Goal: Task Accomplishment & Management: Complete application form

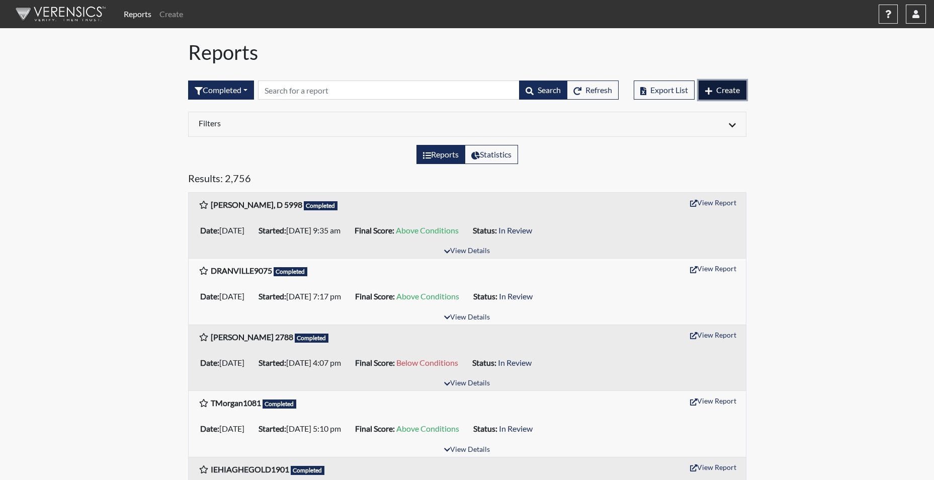
click at [716, 85] on span "Create" at bounding box center [728, 90] width 24 height 10
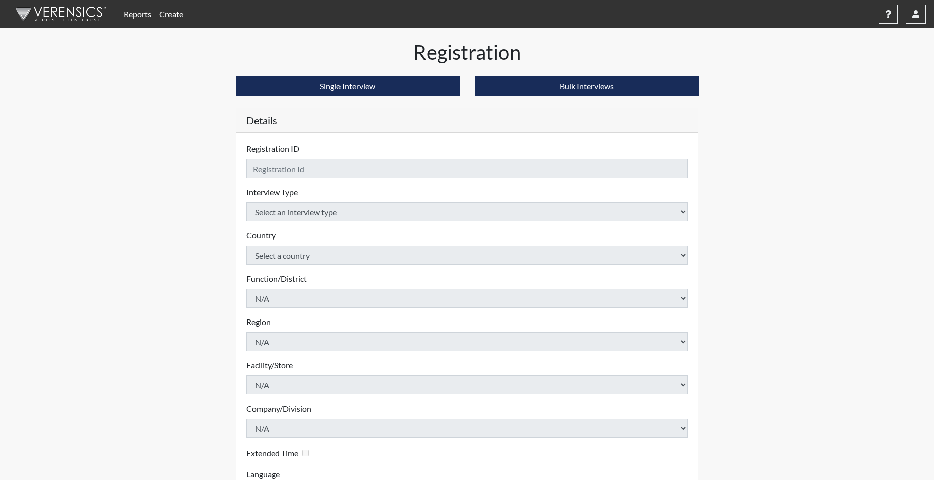
checkbox input "true"
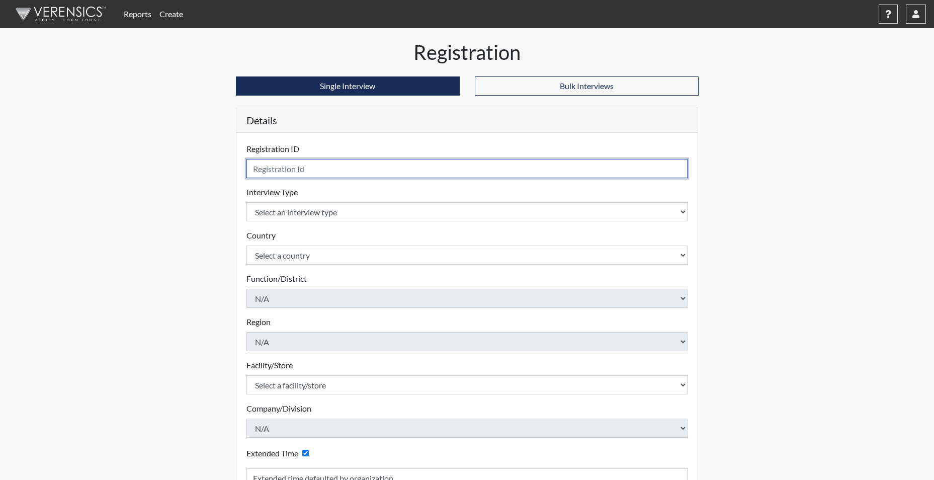
click at [299, 169] on input "text" at bounding box center [467, 168] width 442 height 19
type input "SLEDBETTER5970"
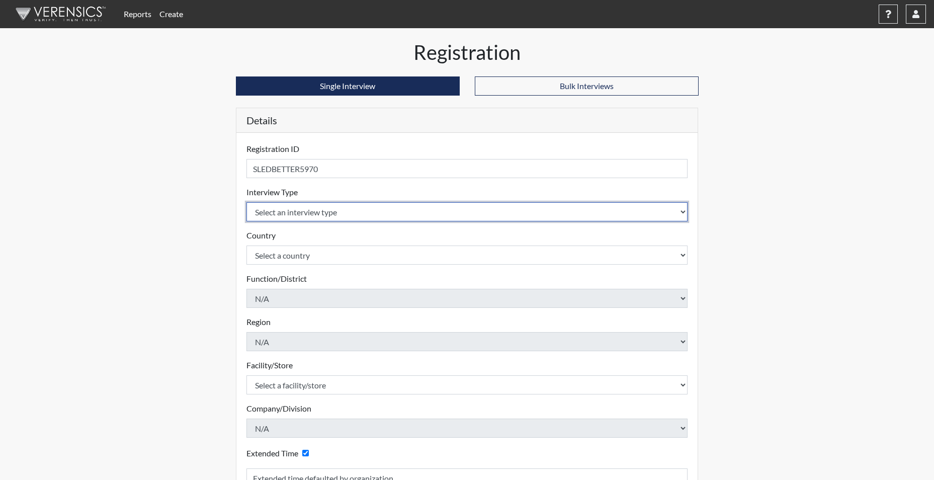
click at [311, 210] on select "Select an interview type Corrections Pre-Employment" at bounding box center [467, 211] width 442 height 19
select select "ff733e93-e1bf-11ea-9c9f-0eff0cf7eb8f"
click at [246, 202] on select "Select an interview type Corrections Pre-Employment" at bounding box center [467, 211] width 442 height 19
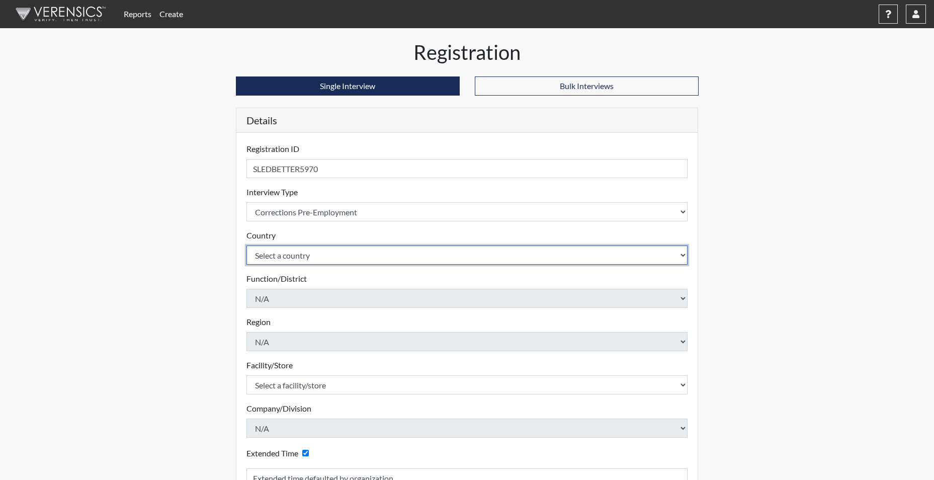
click at [311, 253] on select "Select a country United States Mexico" at bounding box center [467, 254] width 442 height 19
select select "united-states-of-america"
click at [246, 245] on select "Select a country United States Mexico" at bounding box center [467, 254] width 442 height 19
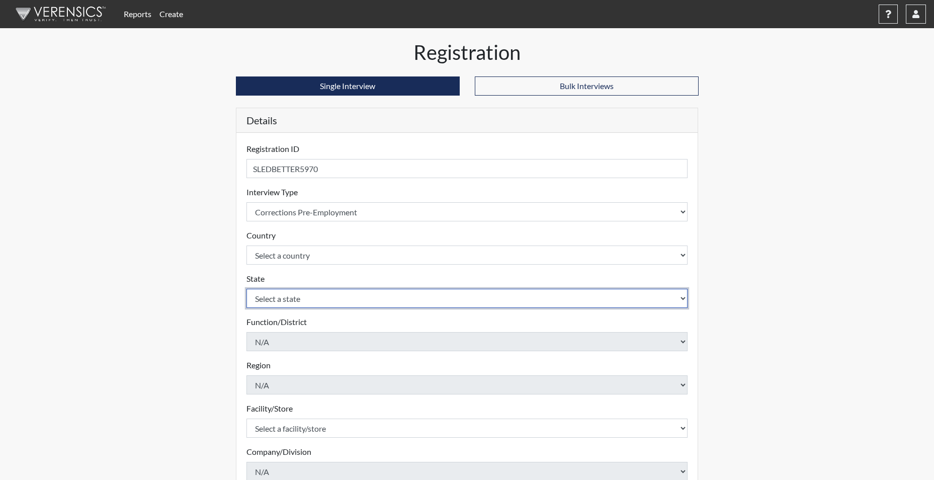
click at [290, 296] on select "Select a state Alabama Alaska Arizona Arkansas California Colorado Connecticut …" at bounding box center [467, 298] width 442 height 19
click at [246, 289] on select "Select a state Alabama Alaska Arizona Arkansas California Colorado Connecticut …" at bounding box center [467, 298] width 442 height 19
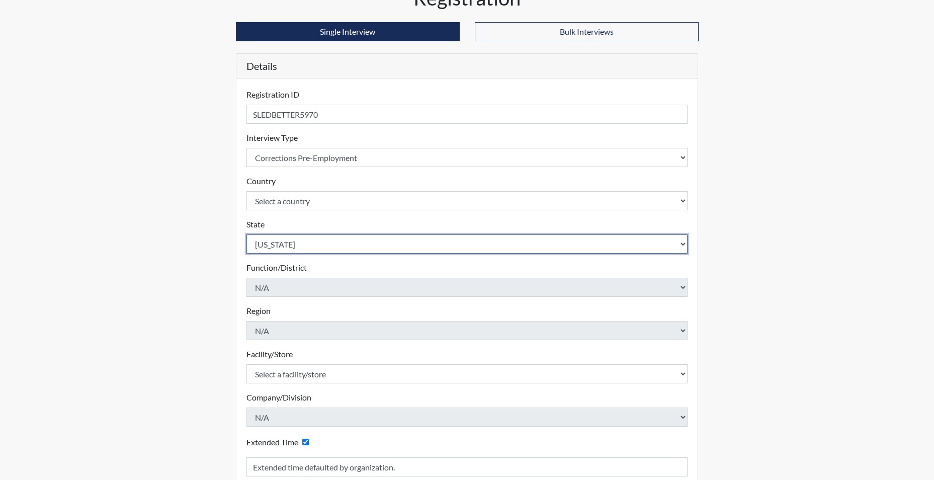
scroll to position [151, 0]
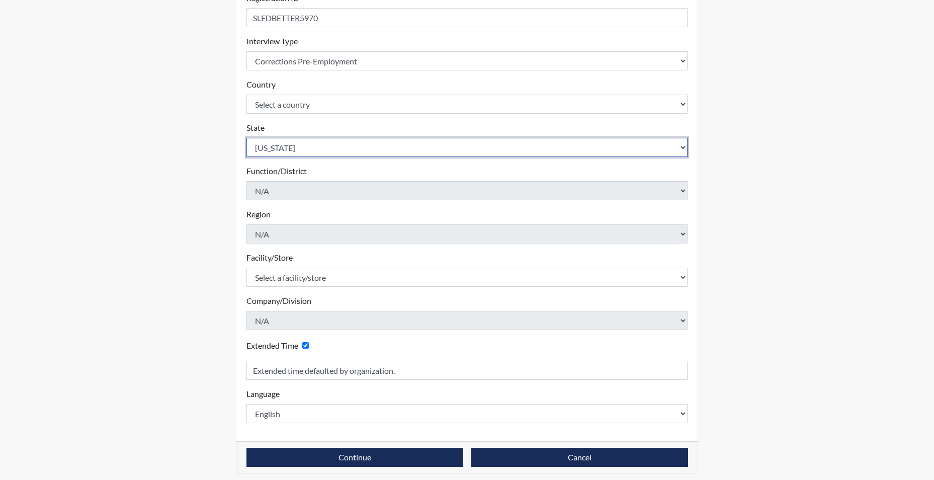
click at [275, 150] on select "Select a state Alabama Alaska Arizona Arkansas California Colorado Connecticut …" at bounding box center [467, 147] width 442 height 19
select select "SC"
click at [246, 138] on select "Select a state Alabama Alaska Arizona Arkansas California Colorado Connecticut …" at bounding box center [467, 147] width 442 height 19
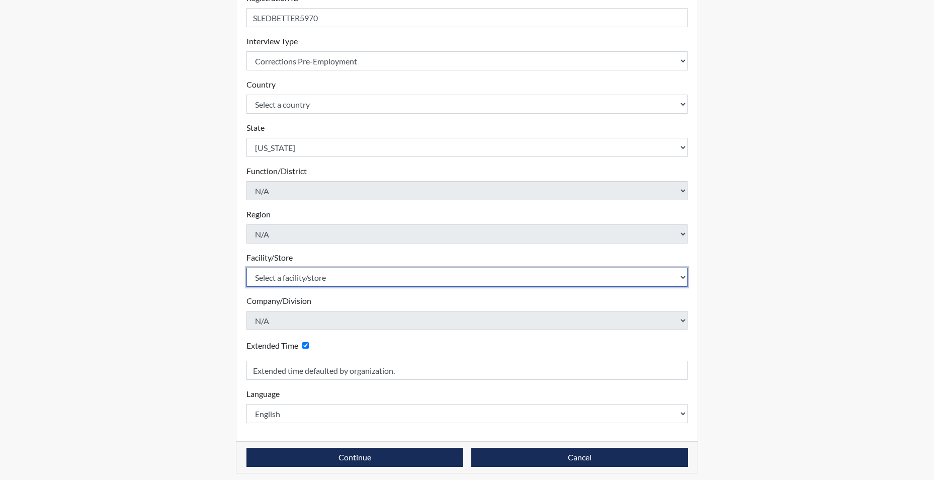
click at [287, 272] on select "Select a facility/store Allendale CI Broad River CI Camille Graham CI Division …" at bounding box center [467, 277] width 442 height 19
select select "6b2bc1c5-f1d6-4d28-88b9-775fabb55177"
click at [246, 268] on select "Select a facility/store Allendale CI Broad River CI Camille Graham CI Division …" at bounding box center [467, 277] width 442 height 19
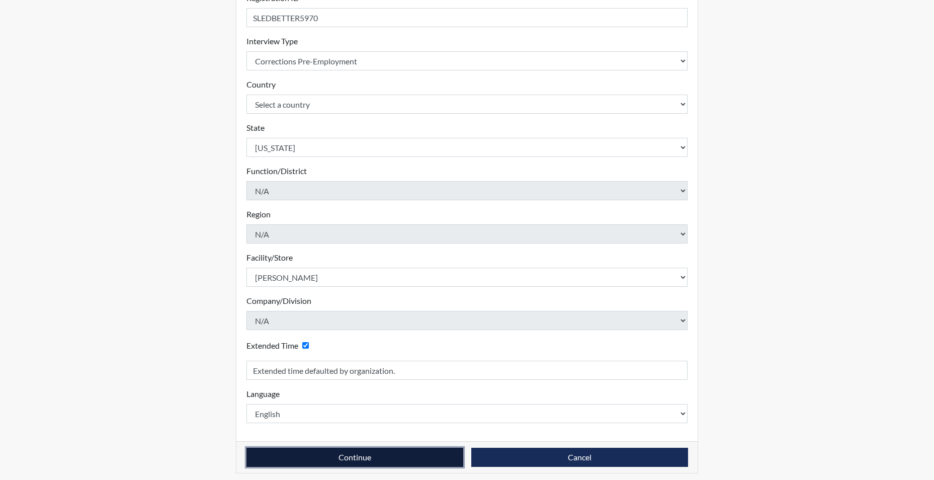
click at [346, 454] on button "Continue" at bounding box center [354, 457] width 217 height 19
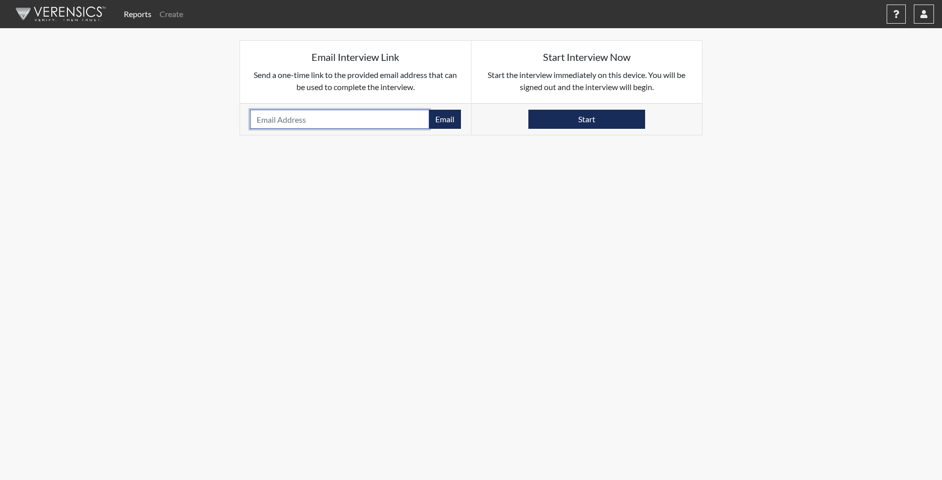
click at [274, 118] on input "email" at bounding box center [339, 119] width 179 height 19
type input "KEYVON1994@GMAIL.COM"
click at [441, 131] on div "KEYVON1994@GMAIL.COM Email Please provide an email address." at bounding box center [355, 119] width 231 height 32
click at [446, 124] on button "Email" at bounding box center [445, 119] width 32 height 19
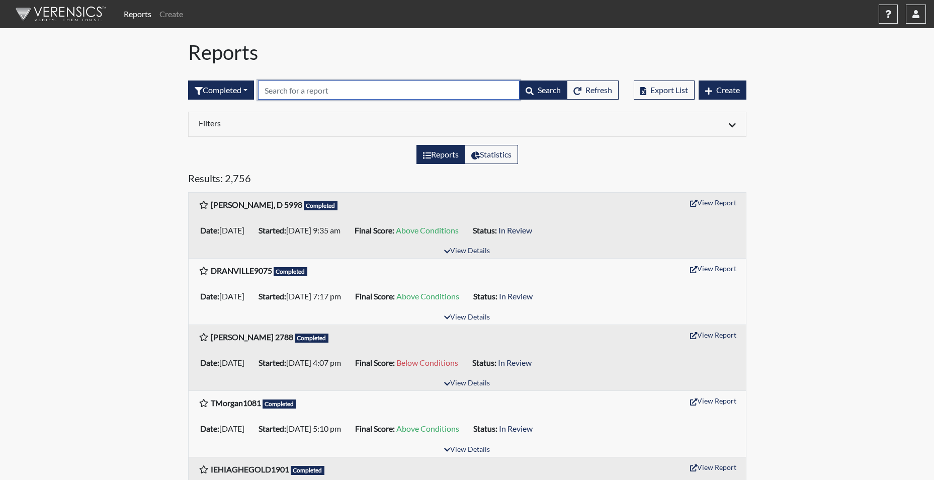
click at [288, 92] on input "text" at bounding box center [389, 89] width 262 height 19
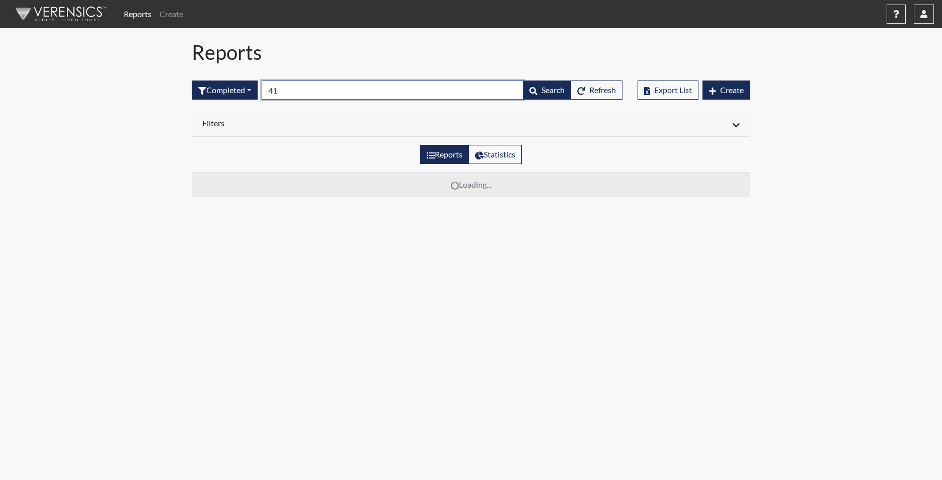
type input "4"
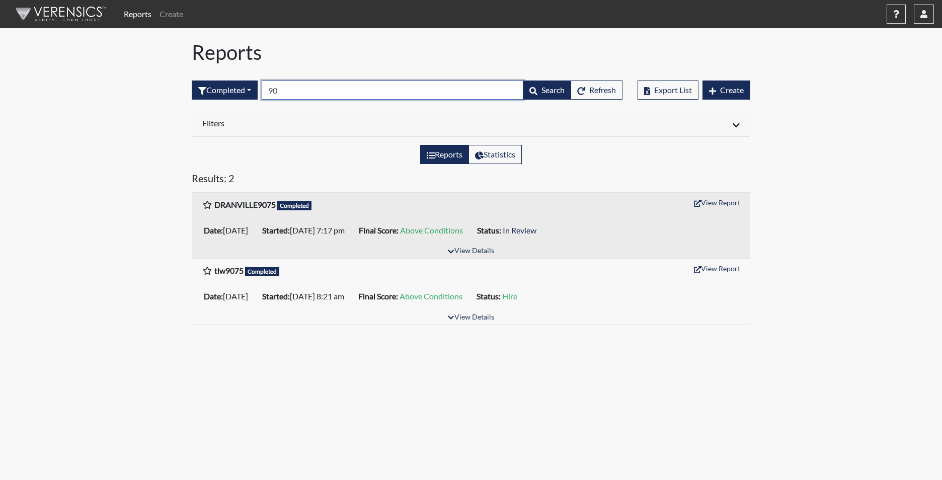
type input "9"
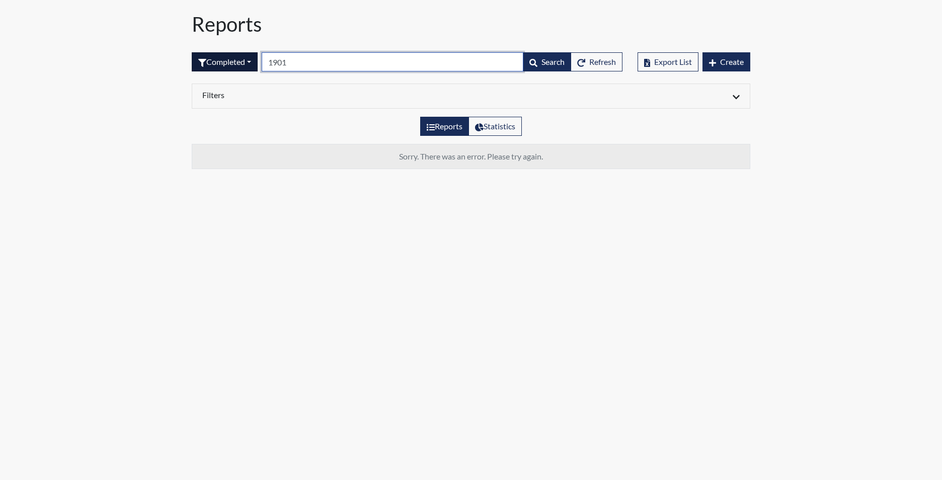
drag, startPoint x: 319, startPoint y: 67, endPoint x: 204, endPoint y: 54, distance: 116.4
click at [204, 54] on form "Completed All Created Sent by email In Progress Declined Completed 1901 Search …" at bounding box center [407, 61] width 431 height 19
click at [232, 64] on button "Completed" at bounding box center [225, 61] width 66 height 19
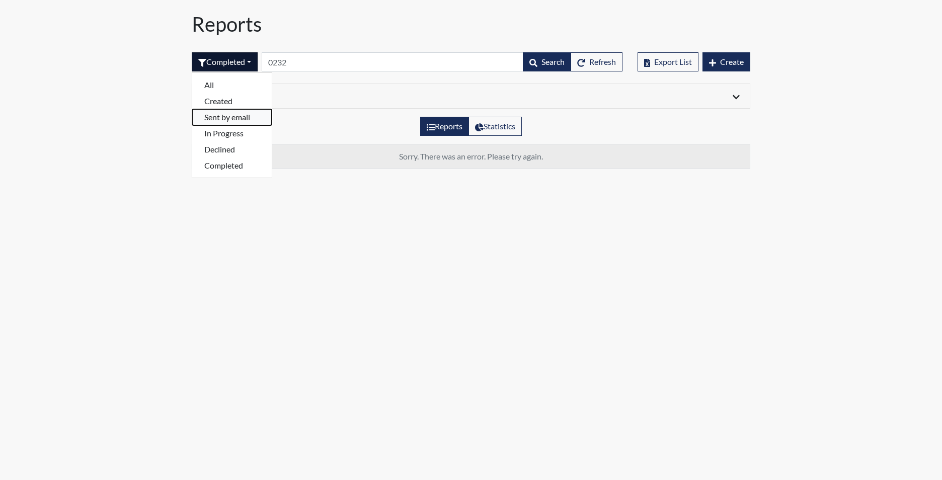
click at [226, 117] on button "Sent by email" at bounding box center [231, 117] width 79 height 16
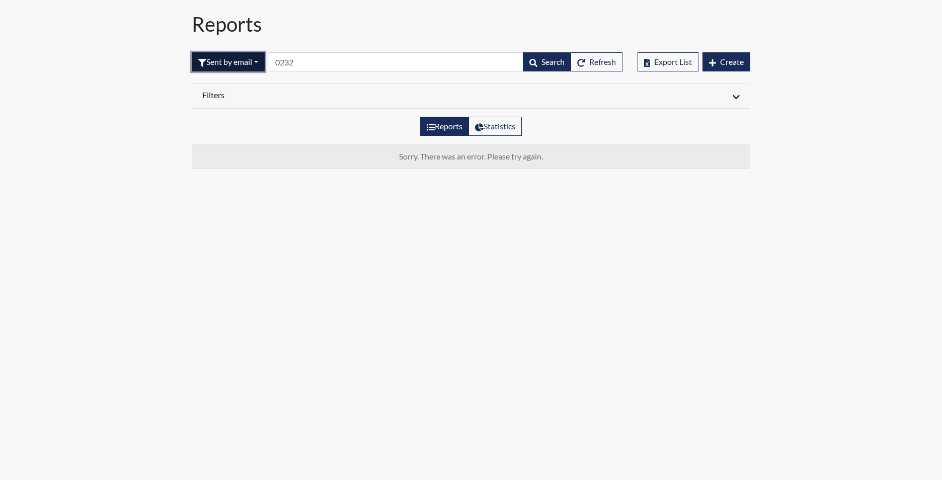
click at [224, 67] on button "Sent by email" at bounding box center [228, 61] width 73 height 19
click at [225, 151] on button "Declined" at bounding box center [231, 149] width 79 height 16
drag, startPoint x: 217, startPoint y: 58, endPoint x: 211, endPoint y: 82, distance: 24.9
click at [217, 59] on button "Declined" at bounding box center [221, 61] width 58 height 19
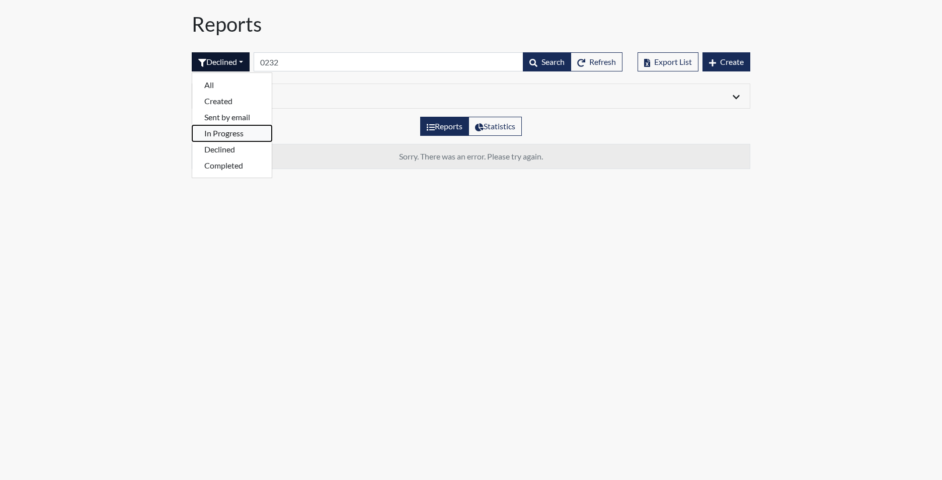
click at [224, 129] on button "In Progress" at bounding box center [231, 133] width 79 height 16
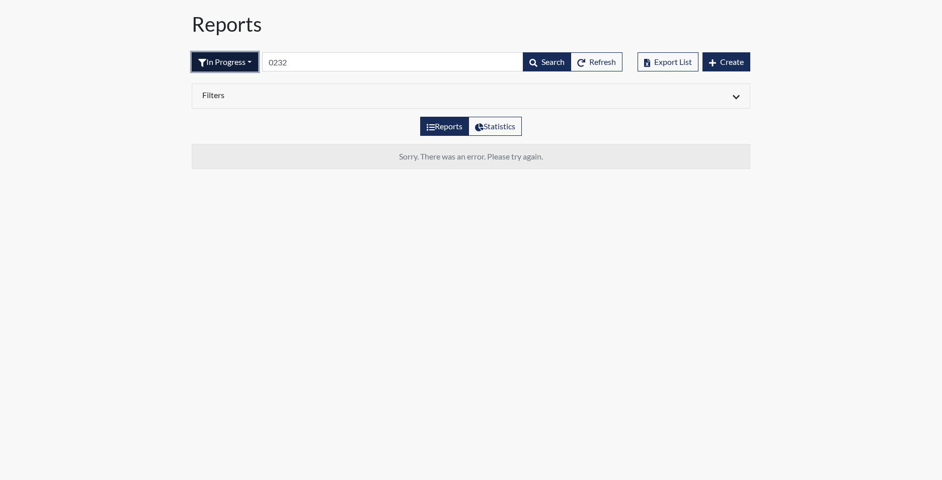
click at [230, 64] on button "In Progress" at bounding box center [225, 61] width 66 height 19
click at [226, 168] on button "Completed" at bounding box center [231, 165] width 79 height 16
click at [227, 63] on button "Completed" at bounding box center [225, 61] width 66 height 19
click at [215, 102] on button "Created" at bounding box center [231, 101] width 79 height 16
click at [219, 63] on button "Created" at bounding box center [219, 61] width 55 height 19
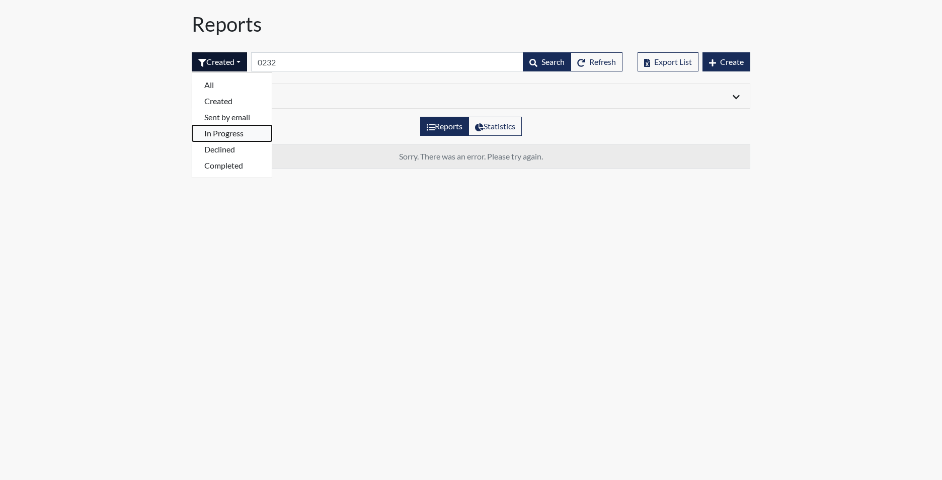
click at [221, 135] on button "In Progress" at bounding box center [231, 133] width 79 height 16
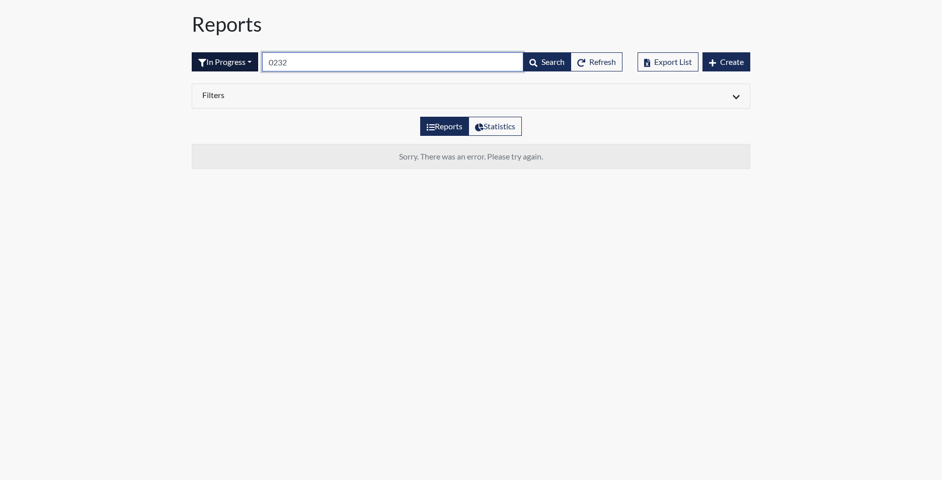
drag, startPoint x: 313, startPoint y: 67, endPoint x: 255, endPoint y: 59, distance: 59.4
click at [255, 59] on form "In Progress All Created Sent by email In Progress Declined Completed 0232 Searc…" at bounding box center [407, 61] width 431 height 19
type input "1267"
drag, startPoint x: 234, startPoint y: 44, endPoint x: 224, endPoint y: 65, distance: 24.1
click at [224, 65] on div "Reports In Progress All Created Sent by email In Progress Declined Completed 12…" at bounding box center [470, 94] width 573 height 165
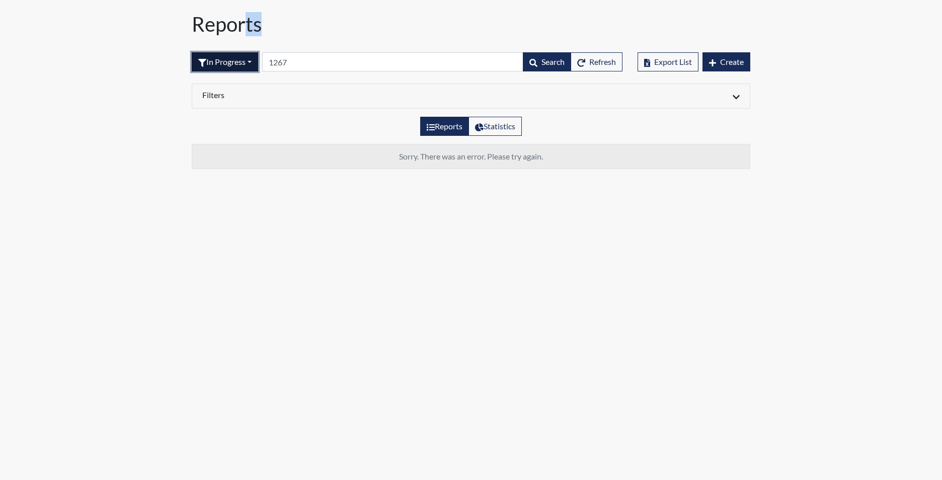
drag, startPoint x: 224, startPoint y: 65, endPoint x: 231, endPoint y: 62, distance: 7.7
click at [231, 62] on button "In Progress" at bounding box center [225, 61] width 66 height 19
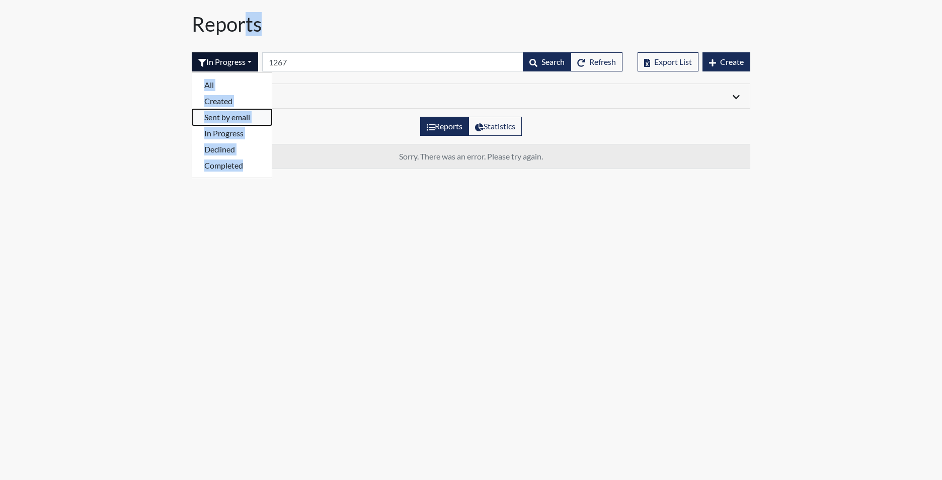
click at [235, 114] on button "Sent by email" at bounding box center [231, 117] width 79 height 16
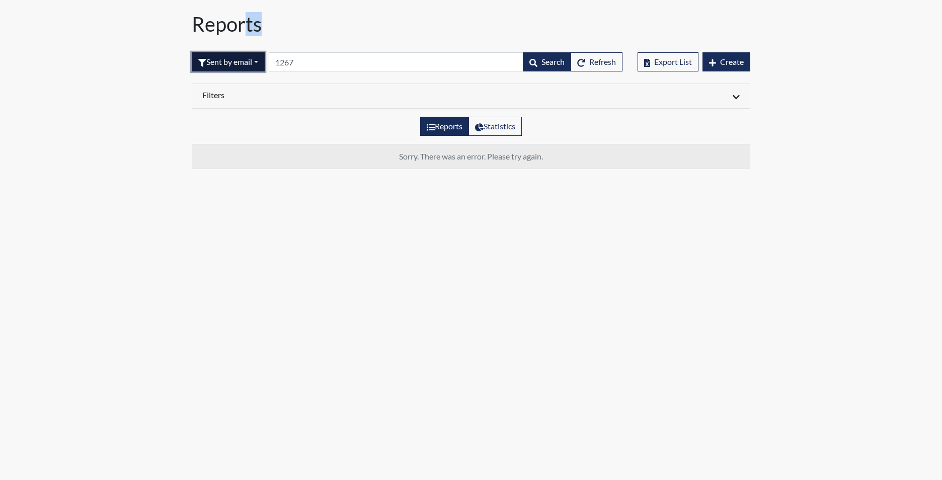
click at [235, 64] on button "Sent by email" at bounding box center [228, 61] width 73 height 19
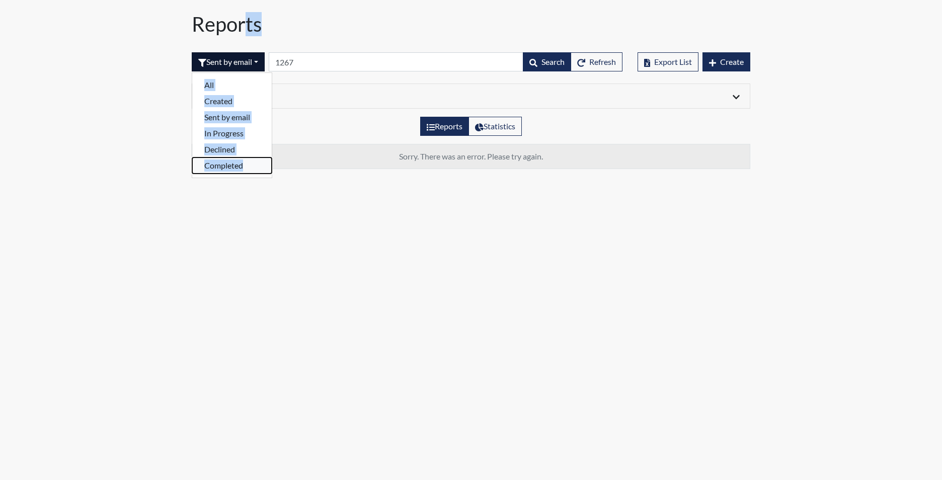
click at [229, 163] on button "Completed" at bounding box center [231, 165] width 79 height 16
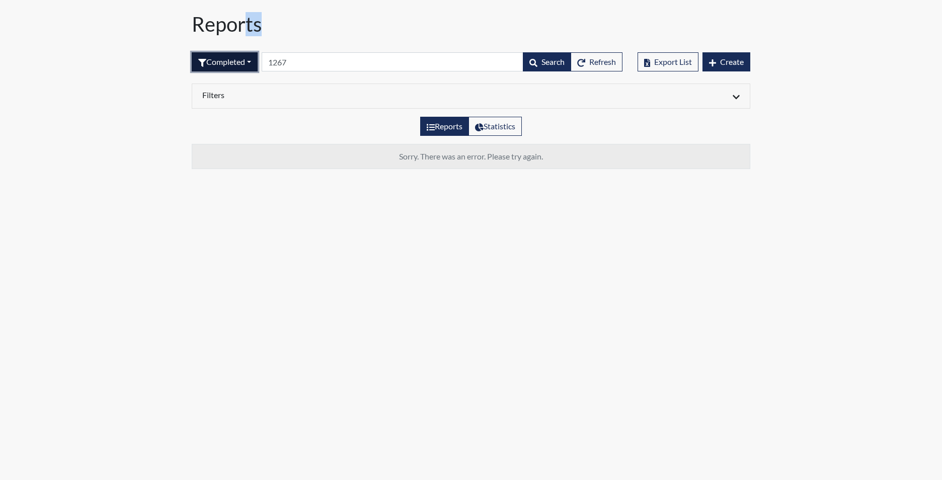
click at [229, 67] on button "Completed" at bounding box center [225, 61] width 66 height 19
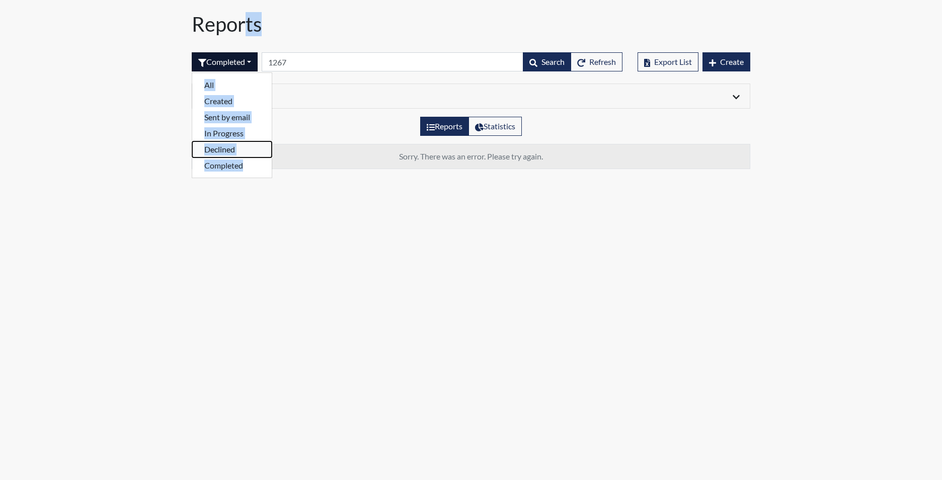
click at [219, 152] on button "Declined" at bounding box center [231, 149] width 79 height 16
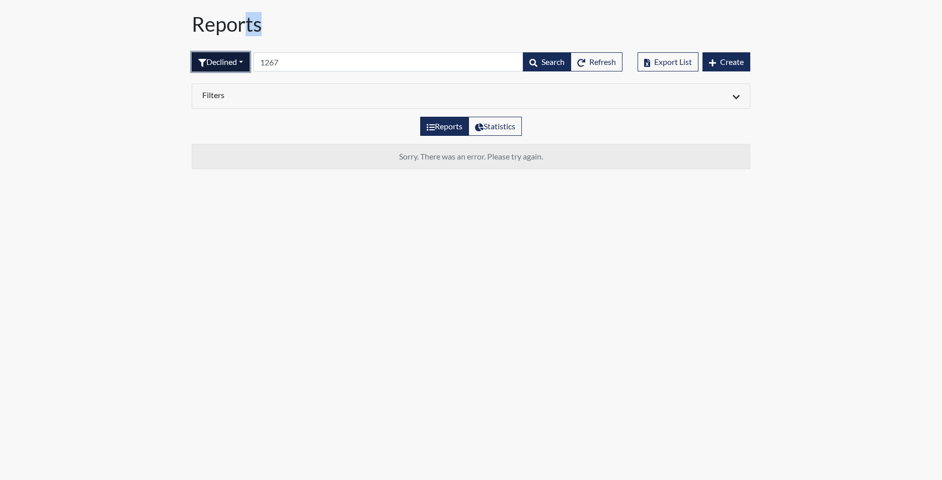
click at [230, 68] on button "Declined" at bounding box center [221, 61] width 58 height 19
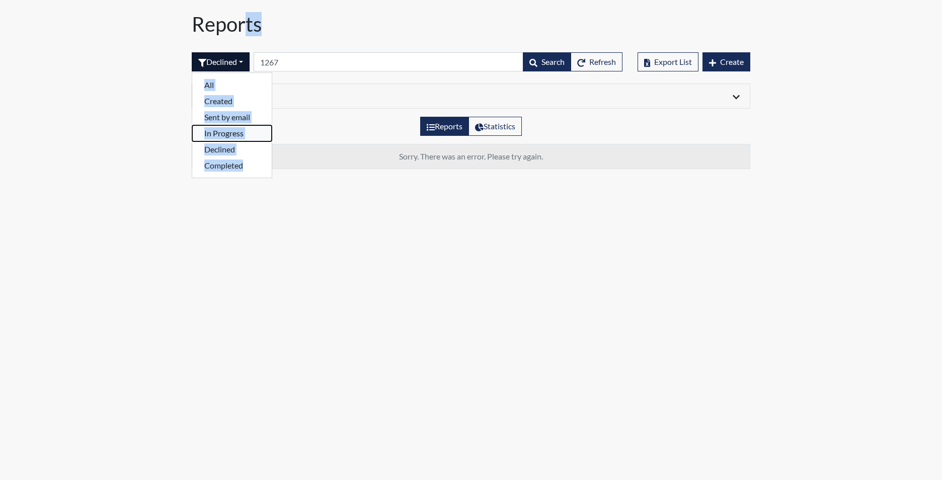
click at [226, 134] on button "In Progress" at bounding box center [231, 133] width 79 height 16
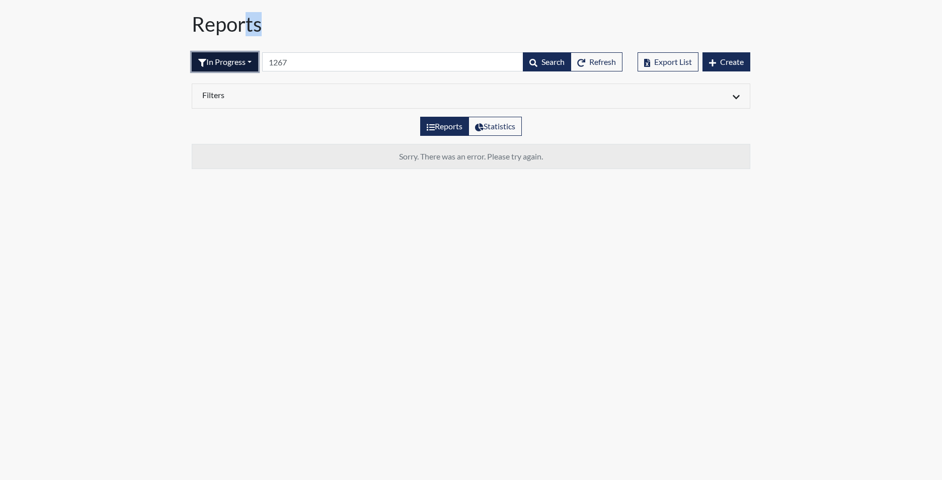
click at [235, 66] on button "In Progress" at bounding box center [225, 61] width 66 height 19
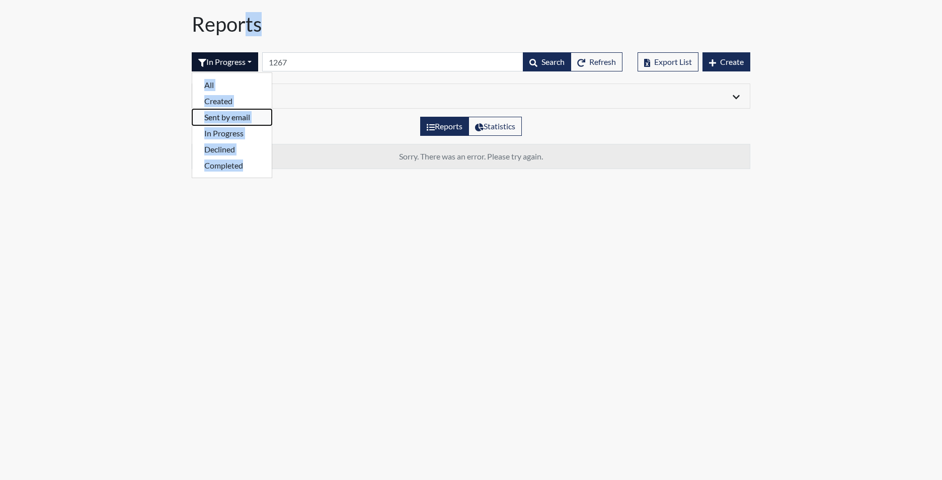
click at [223, 118] on button "Sent by email" at bounding box center [231, 117] width 79 height 16
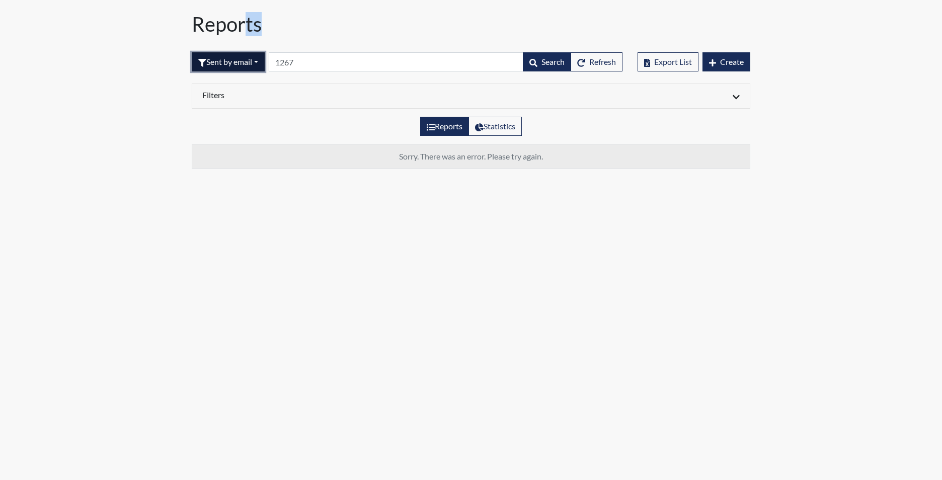
click at [242, 69] on button "Sent by email" at bounding box center [228, 61] width 73 height 19
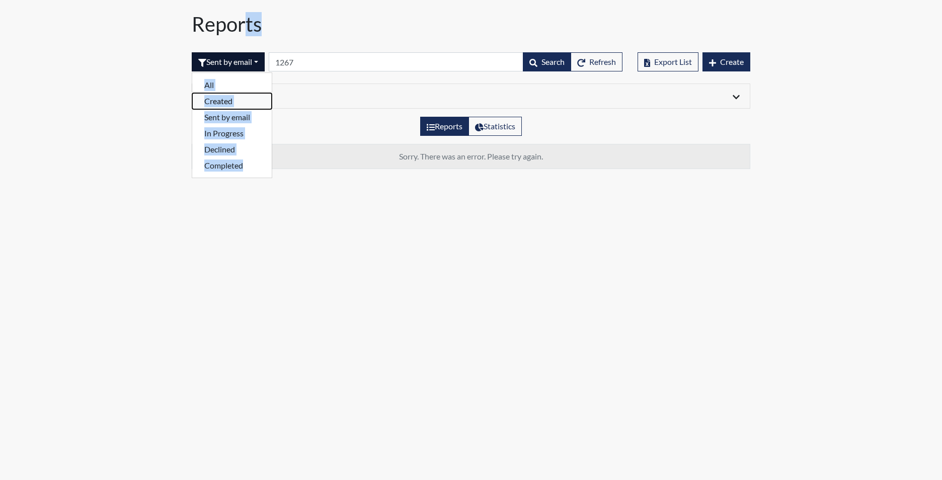
click at [211, 105] on button "Created" at bounding box center [231, 101] width 79 height 16
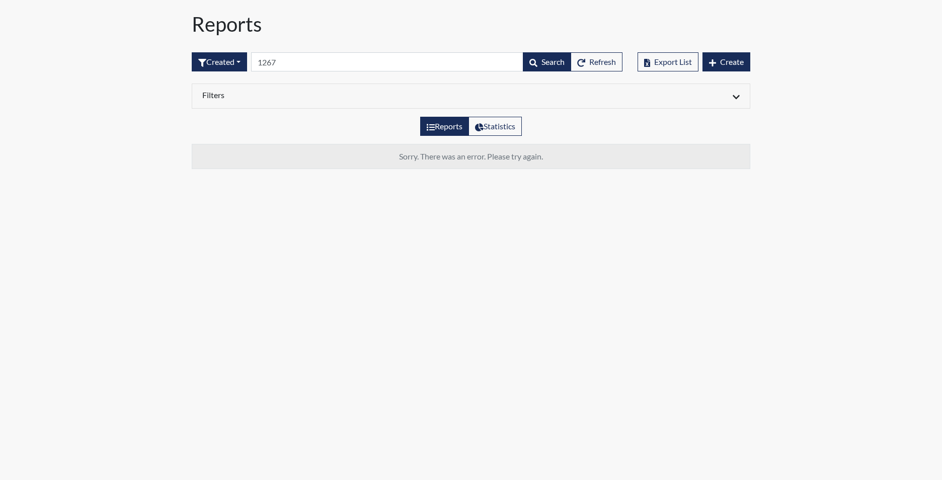
click at [272, 237] on body "Reports Created All Created Sent by email In Progress Declined Completed 1267 S…" at bounding box center [471, 240] width 942 height 480
click at [286, 62] on input "1267" at bounding box center [387, 61] width 272 height 19
click at [231, 64] on button "Created" at bounding box center [219, 61] width 55 height 19
click at [220, 120] on button "Sent by email" at bounding box center [231, 117] width 79 height 16
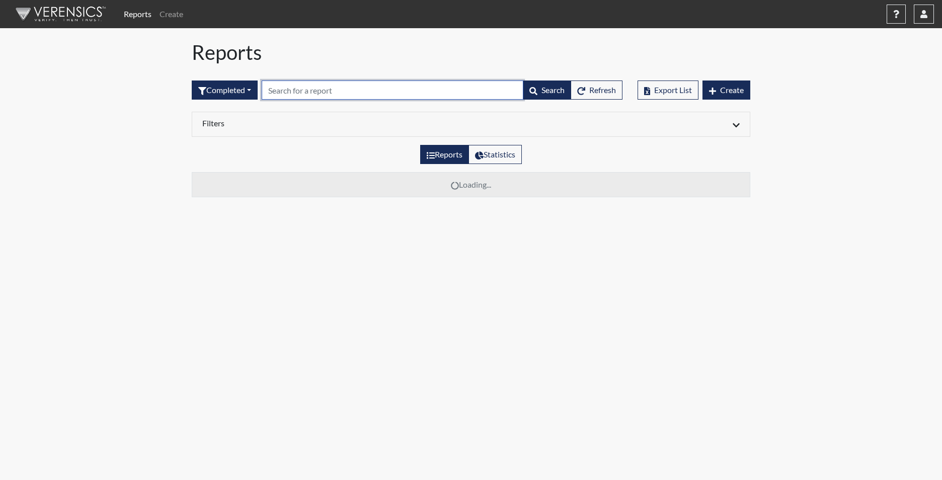
click at [284, 86] on input "text" at bounding box center [393, 89] width 262 height 19
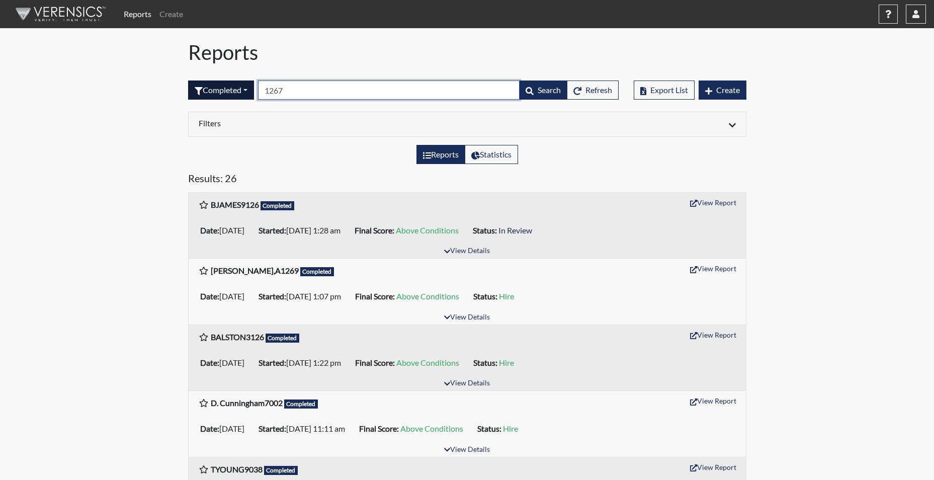
drag, startPoint x: 301, startPoint y: 91, endPoint x: 254, endPoint y: 82, distance: 47.6
click at [255, 82] on form "Completed All Created Sent by email In Progress Declined Completed 1267 Search …" at bounding box center [403, 89] width 431 height 19
click at [215, 90] on button "Completed" at bounding box center [221, 89] width 66 height 19
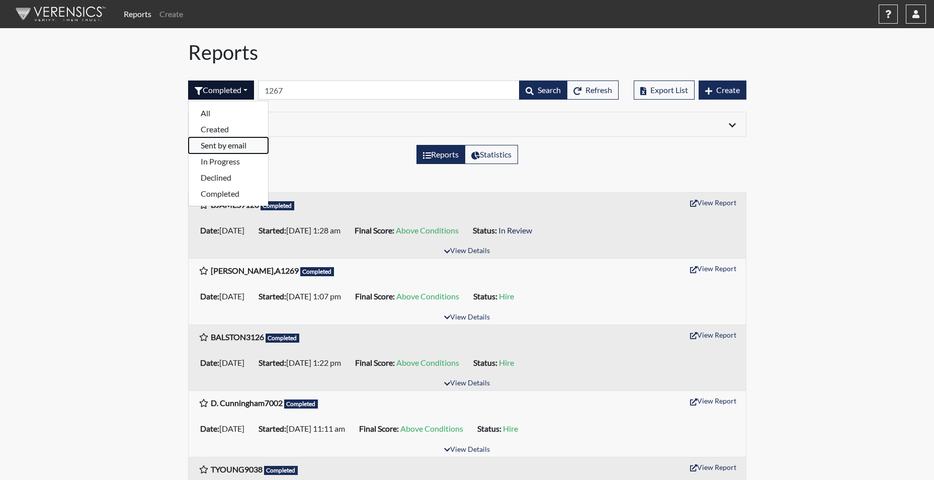
click at [235, 148] on button "Sent by email" at bounding box center [228, 145] width 79 height 16
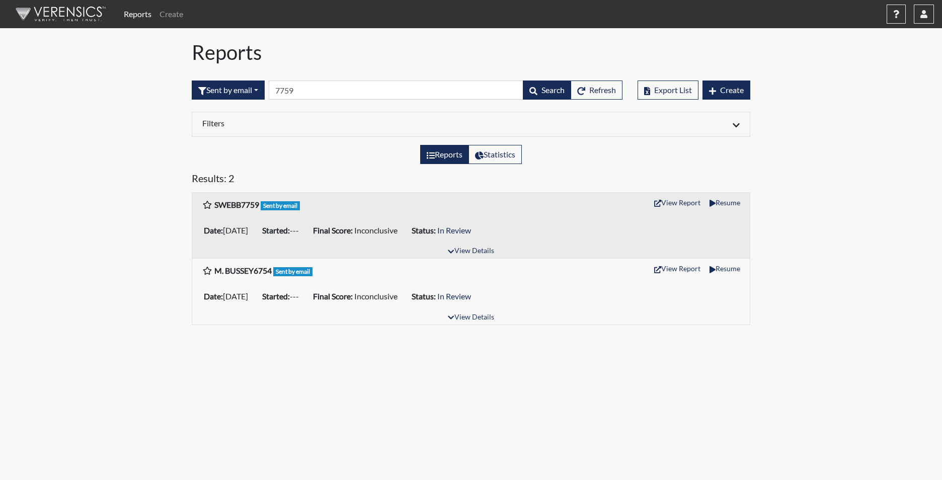
drag, startPoint x: 302, startPoint y: 80, endPoint x: 295, endPoint y: 88, distance: 10.0
click at [289, 87] on div "Sent by email All Created Sent by email In Progress Declined Completed 7759 Sea…" at bounding box center [407, 89] width 431 height 43
drag, startPoint x: 308, startPoint y: 91, endPoint x: 244, endPoint y: 86, distance: 64.1
click at [244, 86] on form "Sent by email All Created Sent by email In Progress Declined Completed 7759 Sea…" at bounding box center [407, 89] width 431 height 19
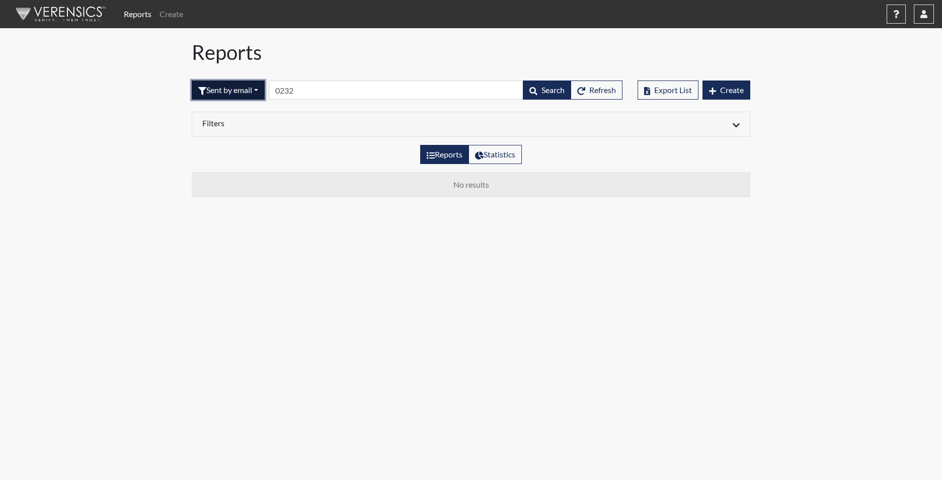
click at [244, 87] on button "Sent by email" at bounding box center [228, 89] width 73 height 19
click at [243, 192] on button "Completed" at bounding box center [231, 194] width 79 height 16
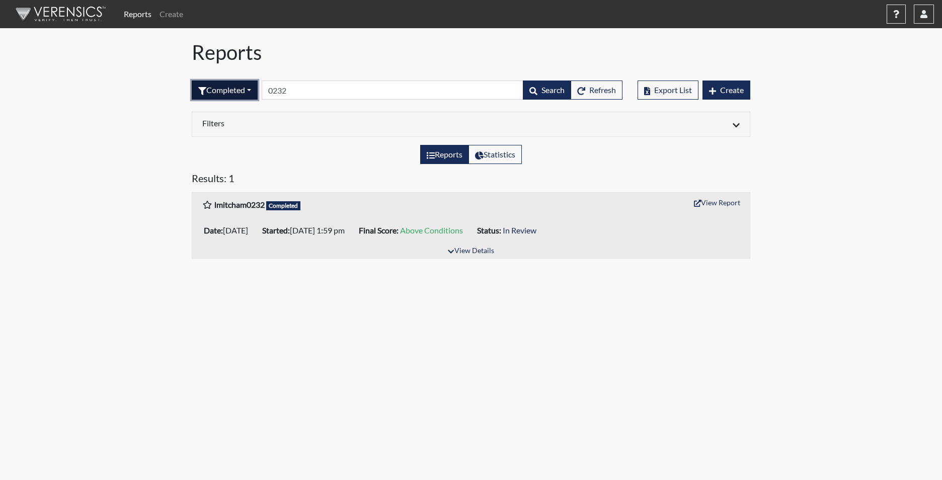
click at [238, 96] on button "Completed" at bounding box center [225, 89] width 66 height 19
click at [232, 177] on button "Declined" at bounding box center [231, 178] width 79 height 16
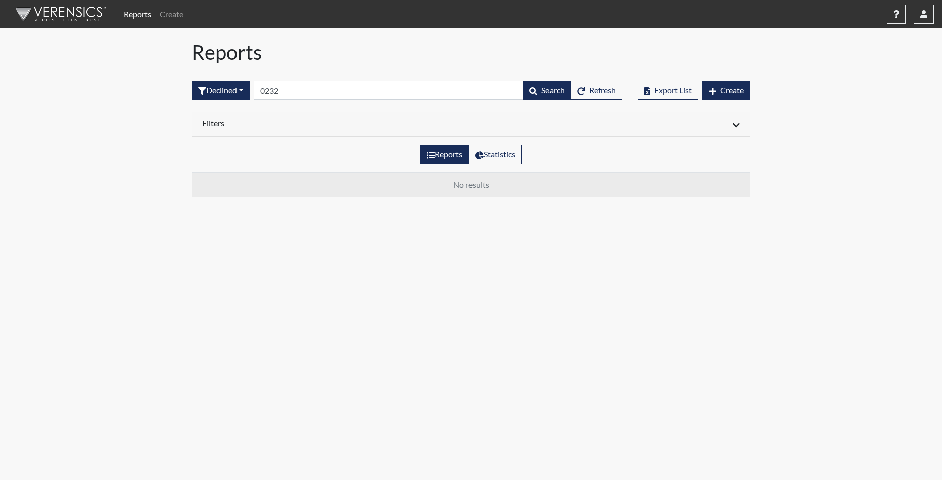
click at [231, 100] on div "Declined All Created Sent by email In Progress Declined Completed 0232 Search R…" at bounding box center [407, 89] width 431 height 43
click at [231, 88] on button "Declined" at bounding box center [221, 89] width 58 height 19
click at [235, 162] on button "In Progress" at bounding box center [231, 161] width 79 height 16
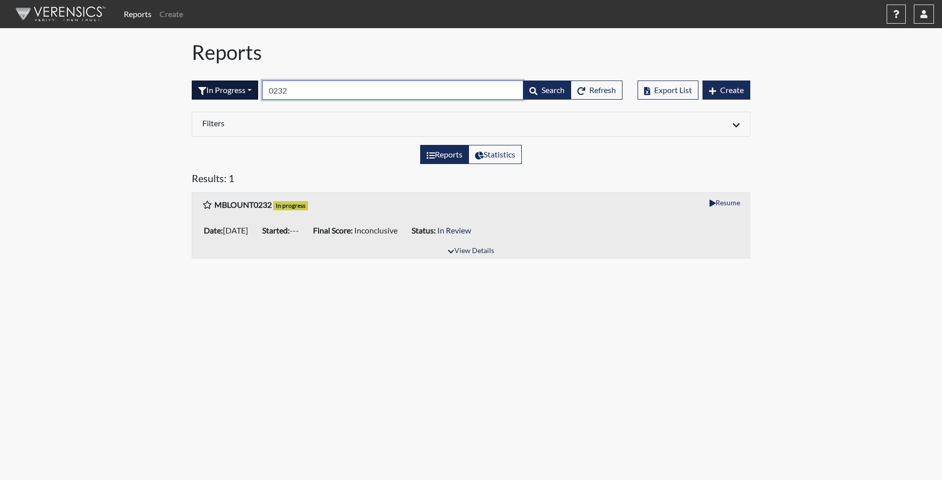
drag, startPoint x: 292, startPoint y: 90, endPoint x: 253, endPoint y: 90, distance: 39.2
click at [253, 90] on form "In Progress All Created Sent by email In Progress Declined Completed 0232 Searc…" at bounding box center [407, 89] width 431 height 19
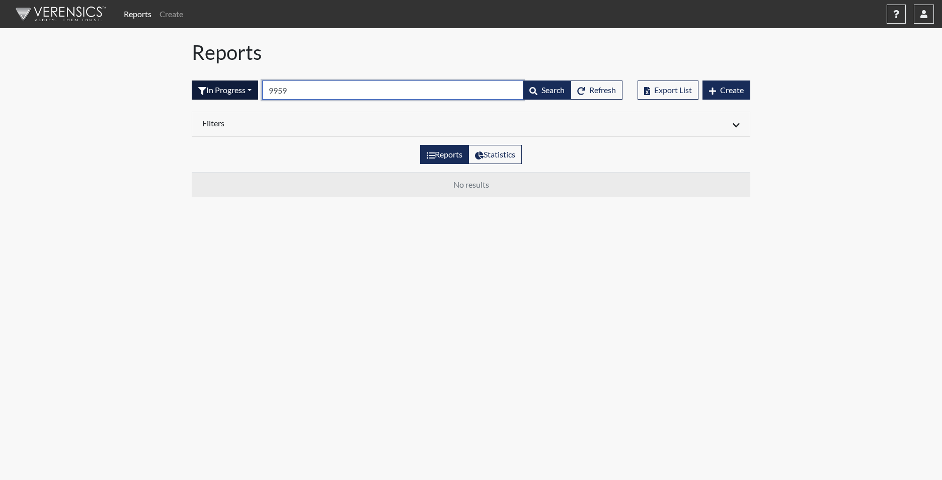
type input "9959"
click at [233, 90] on button "In Progress" at bounding box center [225, 89] width 66 height 19
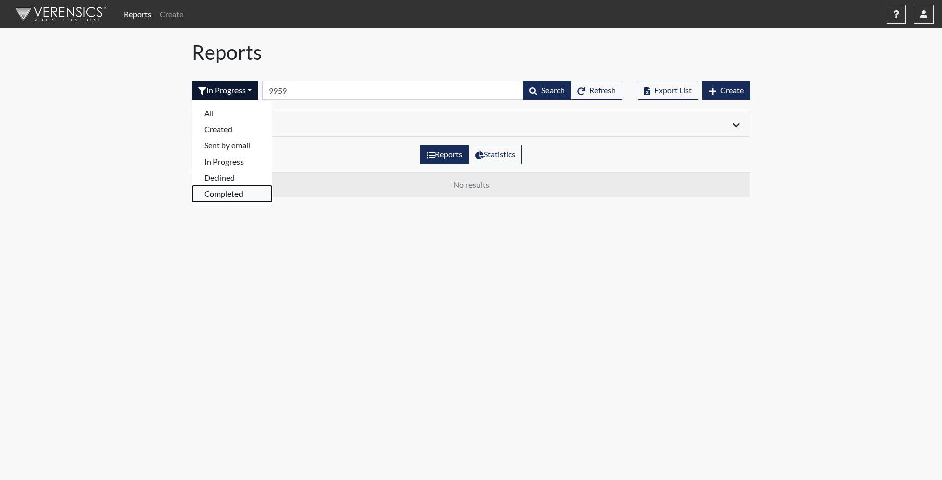
click at [239, 192] on button "Completed" at bounding box center [231, 194] width 79 height 16
click at [234, 89] on button "Completed" at bounding box center [225, 89] width 66 height 19
click at [239, 177] on button "Declined" at bounding box center [231, 178] width 79 height 16
click at [241, 93] on button "Declined" at bounding box center [221, 89] width 58 height 19
click at [239, 165] on button "In Progress" at bounding box center [231, 161] width 79 height 16
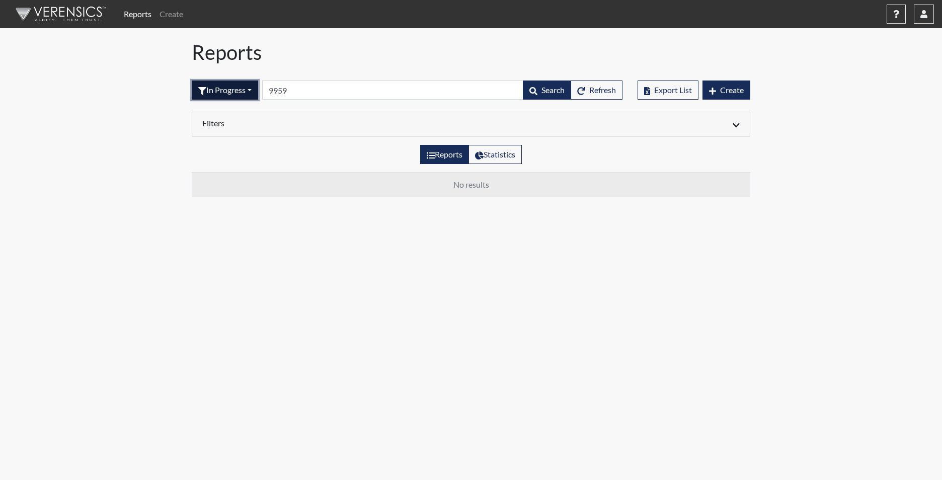
click at [231, 99] on button "In Progress" at bounding box center [225, 89] width 66 height 19
click at [233, 148] on button "Sent by email" at bounding box center [231, 145] width 79 height 16
